Goal: Task Accomplishment & Management: Manage account settings

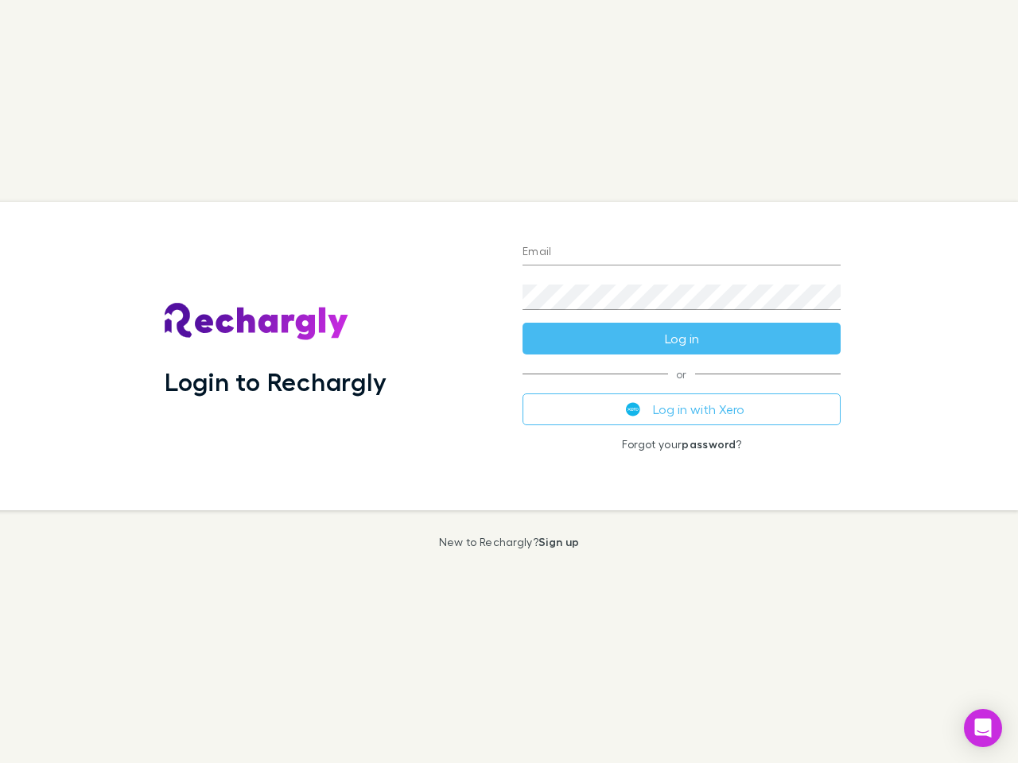
click at [509, 382] on div "Login to Rechargly" at bounding box center [331, 356] width 358 height 308
click at [681, 253] on input "Email" at bounding box center [681, 252] width 318 height 25
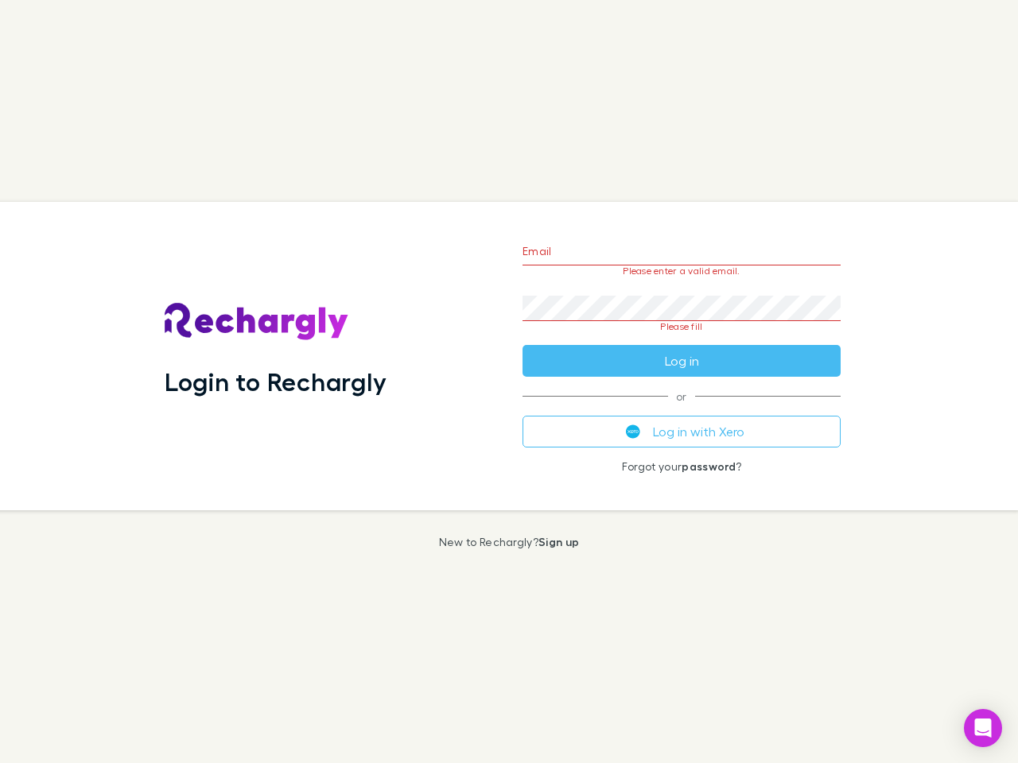
click at [681, 339] on form "Email Please enter a valid email. Password Please fill Log in" at bounding box center [681, 301] width 318 height 149
click at [681, 409] on div "Email Please enter a valid email. Password Please fill Log in or Log in with Xe…" at bounding box center [681, 356] width 343 height 308
click at [983, 728] on icon "Open Intercom Messenger" at bounding box center [983, 728] width 17 height 19
